Goal: Navigation & Orientation: Find specific page/section

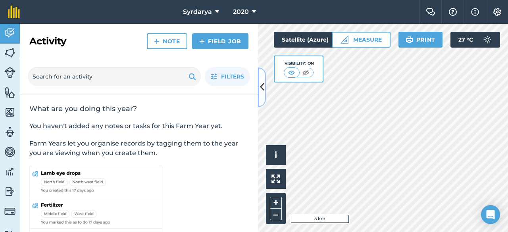
click at [265, 89] on button at bounding box center [262, 87] width 8 height 40
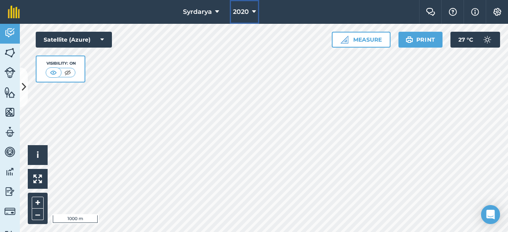
click at [255, 8] on icon at bounding box center [254, 12] width 4 height 10
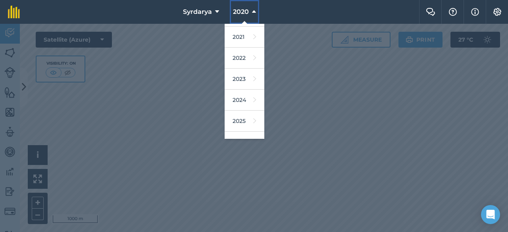
scroll to position [63, 0]
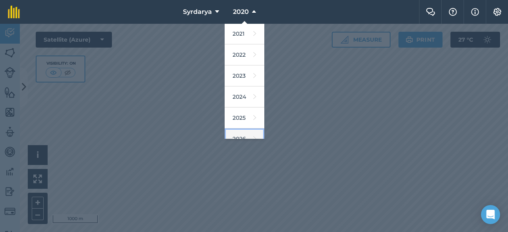
click at [242, 133] on link "2026" at bounding box center [244, 139] width 40 height 21
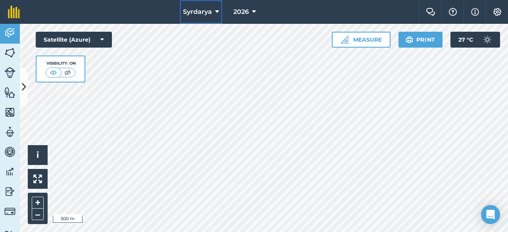
click at [217, 12] on icon at bounding box center [217, 12] width 4 height 10
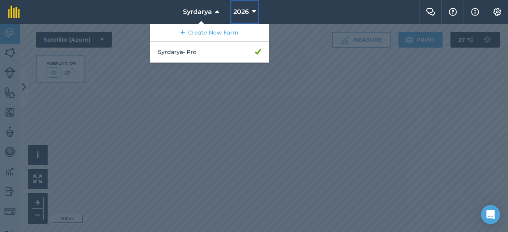
click at [252, 12] on icon at bounding box center [254, 12] width 4 height 10
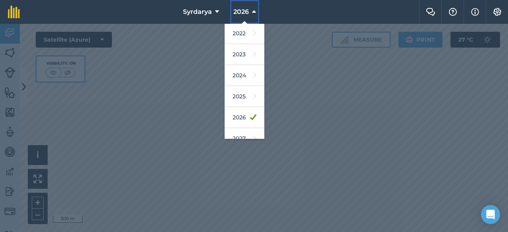
scroll to position [94, 0]
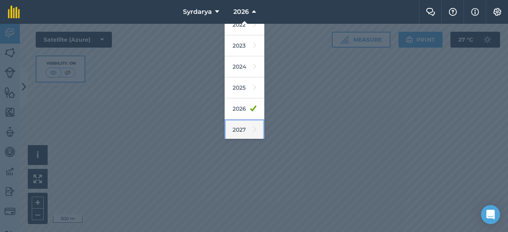
click at [246, 124] on link "2027" at bounding box center [244, 129] width 40 height 21
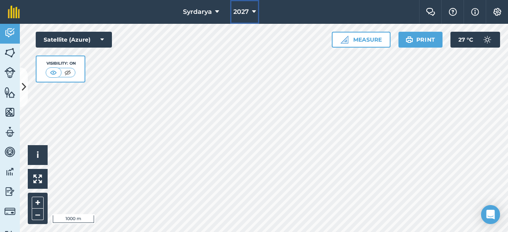
click at [257, 13] on button "2027" at bounding box center [244, 12] width 29 height 24
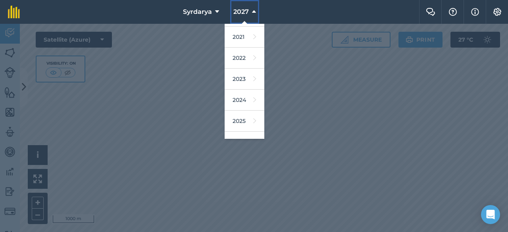
scroll to position [63, 0]
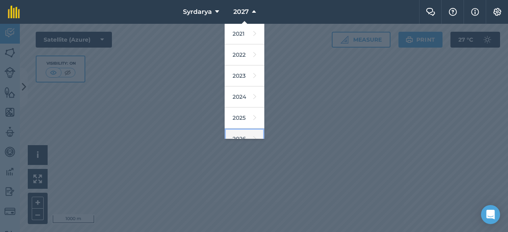
click at [253, 134] on icon at bounding box center [254, 138] width 3 height 11
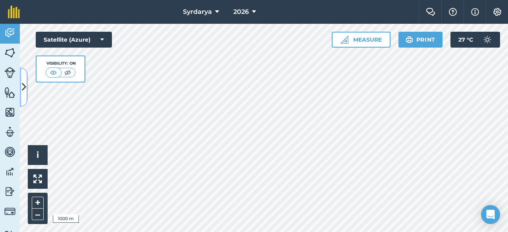
click at [26, 85] on icon at bounding box center [24, 87] width 4 height 14
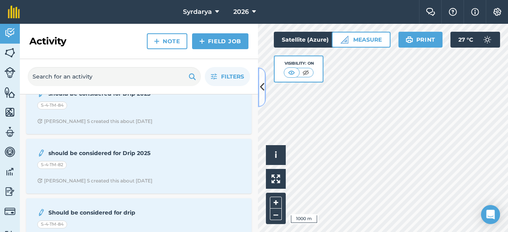
scroll to position [104, 0]
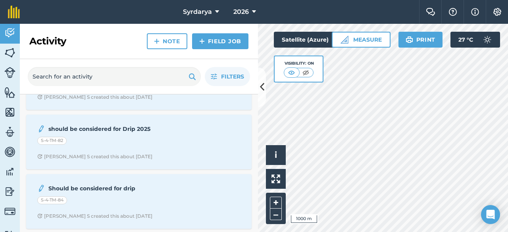
click at [287, 17] on nav "Syrdarya 2026" at bounding box center [223, 12] width 391 height 24
click at [235, 76] on span "Filters" at bounding box center [232, 76] width 23 height 9
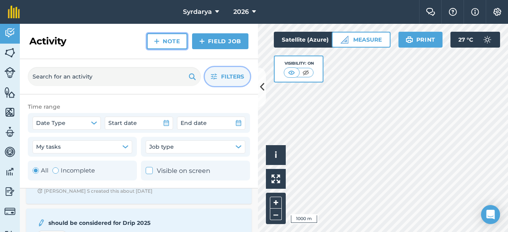
click at [170, 45] on link "Note" at bounding box center [167, 41] width 40 height 16
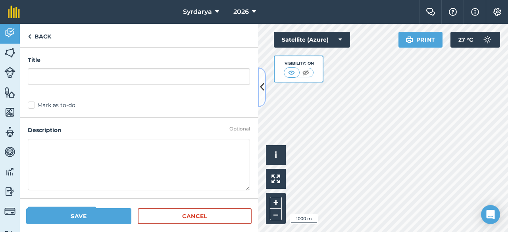
click at [262, 85] on icon at bounding box center [262, 87] width 4 height 14
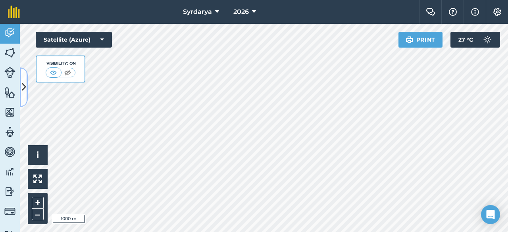
click at [23, 92] on icon at bounding box center [24, 87] width 4 height 14
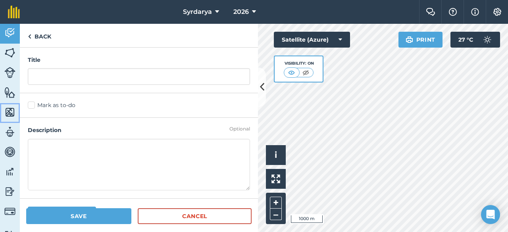
click at [6, 109] on img at bounding box center [9, 112] width 11 height 12
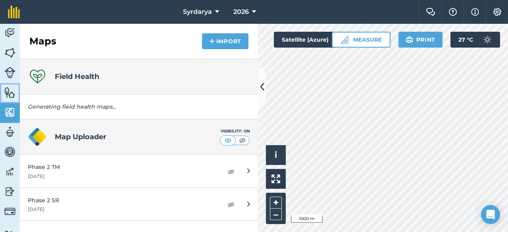
click at [10, 89] on img at bounding box center [9, 92] width 11 height 12
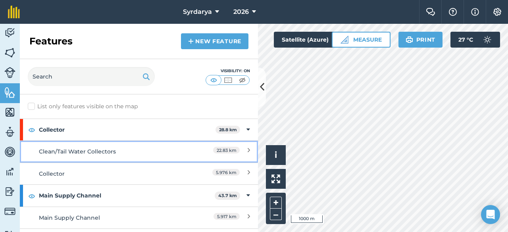
click at [248, 150] on icon at bounding box center [249, 151] width 2 height 9
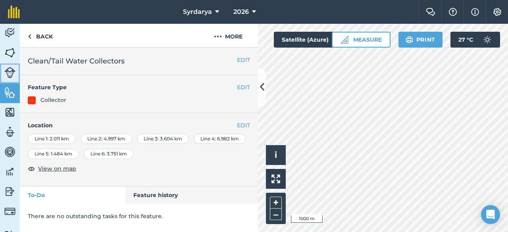
click at [13, 77] on img at bounding box center [9, 72] width 11 height 11
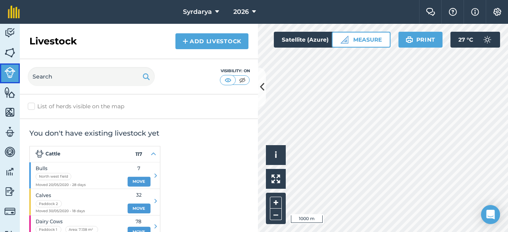
click at [13, 75] on img at bounding box center [9, 72] width 11 height 11
click at [15, 55] on img at bounding box center [9, 53] width 11 height 12
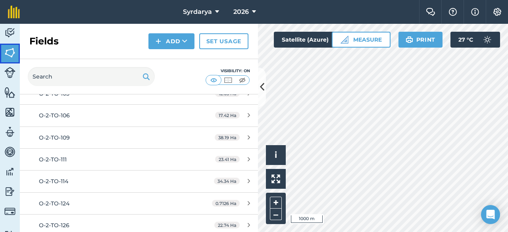
scroll to position [198, 0]
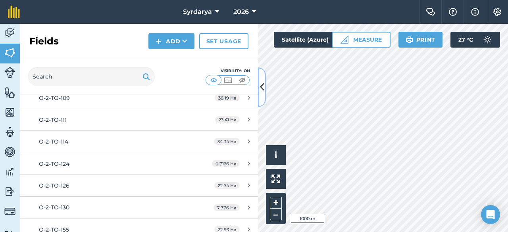
click at [264, 92] on button at bounding box center [262, 87] width 8 height 40
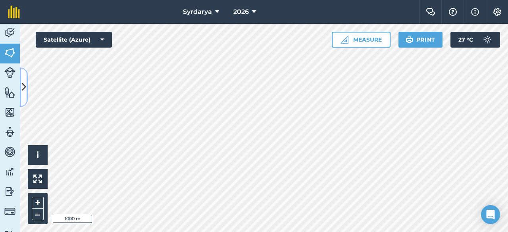
click at [22, 85] on icon at bounding box center [24, 87] width 4 height 14
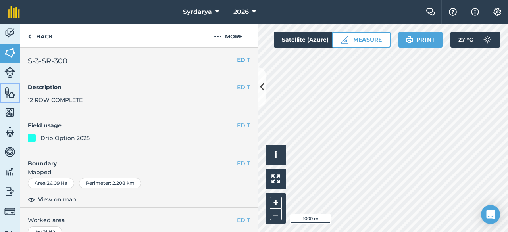
click at [9, 86] on img at bounding box center [9, 92] width 11 height 12
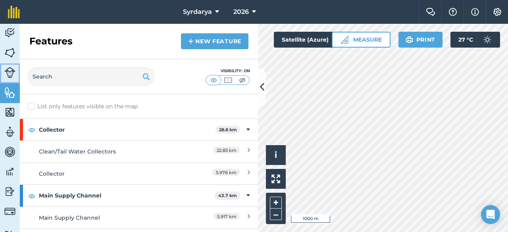
click at [9, 72] on img at bounding box center [9, 72] width 11 height 11
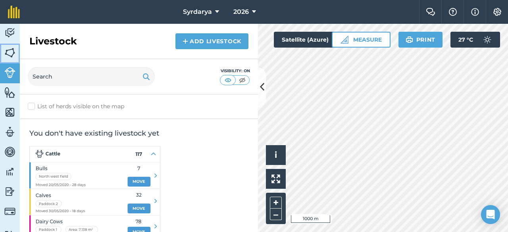
click at [10, 54] on img at bounding box center [9, 53] width 11 height 12
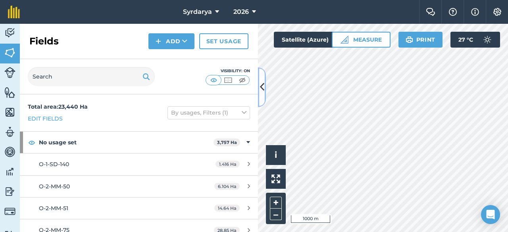
click at [261, 86] on icon at bounding box center [262, 87] width 4 height 14
